Goal: Information Seeking & Learning: Find specific fact

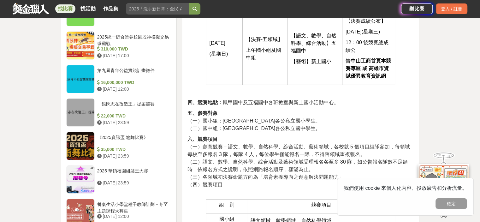
scroll to position [758, 0]
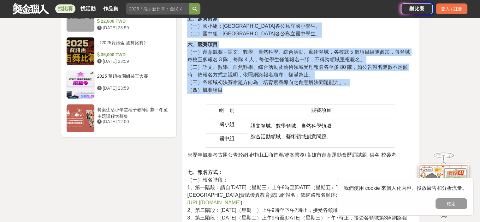
drag, startPoint x: 291, startPoint y: 26, endPoint x: 291, endPoint y: 108, distance: 82.1
click at [291, 100] on p "六、競賽項目 （一）創意競賽－語文、數學、自然科學、綜合活動、藝術領域，各校就 5 個項目組隊參加，每領域每校至多報名 3 隊，每隊 4 人，每位學生僅能報名…" at bounding box center [300, 71] width 227 height 60
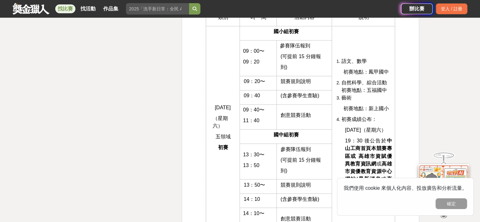
scroll to position [1105, 0]
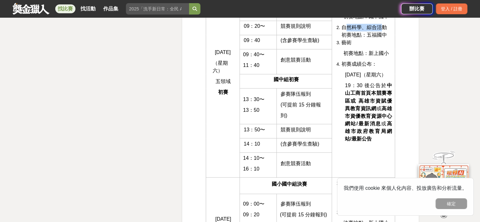
drag, startPoint x: 349, startPoint y: 47, endPoint x: 384, endPoint y: 47, distance: 35.4
click at [384, 38] on span "自然科學、綜合活動初賽地點：五福國中" at bounding box center [364, 31] width 45 height 13
drag, startPoint x: 343, startPoint y: 56, endPoint x: 379, endPoint y: 56, distance: 36.0
click at [379, 38] on span "自然科學、綜合活動初賽地點：五福國中" at bounding box center [364, 31] width 45 height 13
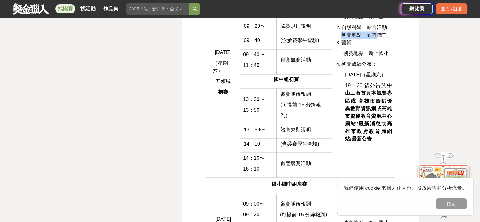
click at [379, 38] on span "自然科學、綜合活動初賽地點：五福國中" at bounding box center [364, 31] width 45 height 13
drag, startPoint x: 347, startPoint y: 35, endPoint x: 381, endPoint y: 36, distance: 33.5
click at [381, 19] on span "初賽地點：鳳甲國中" at bounding box center [366, 16] width 45 height 5
